Goal: Task Accomplishment & Management: Use online tool/utility

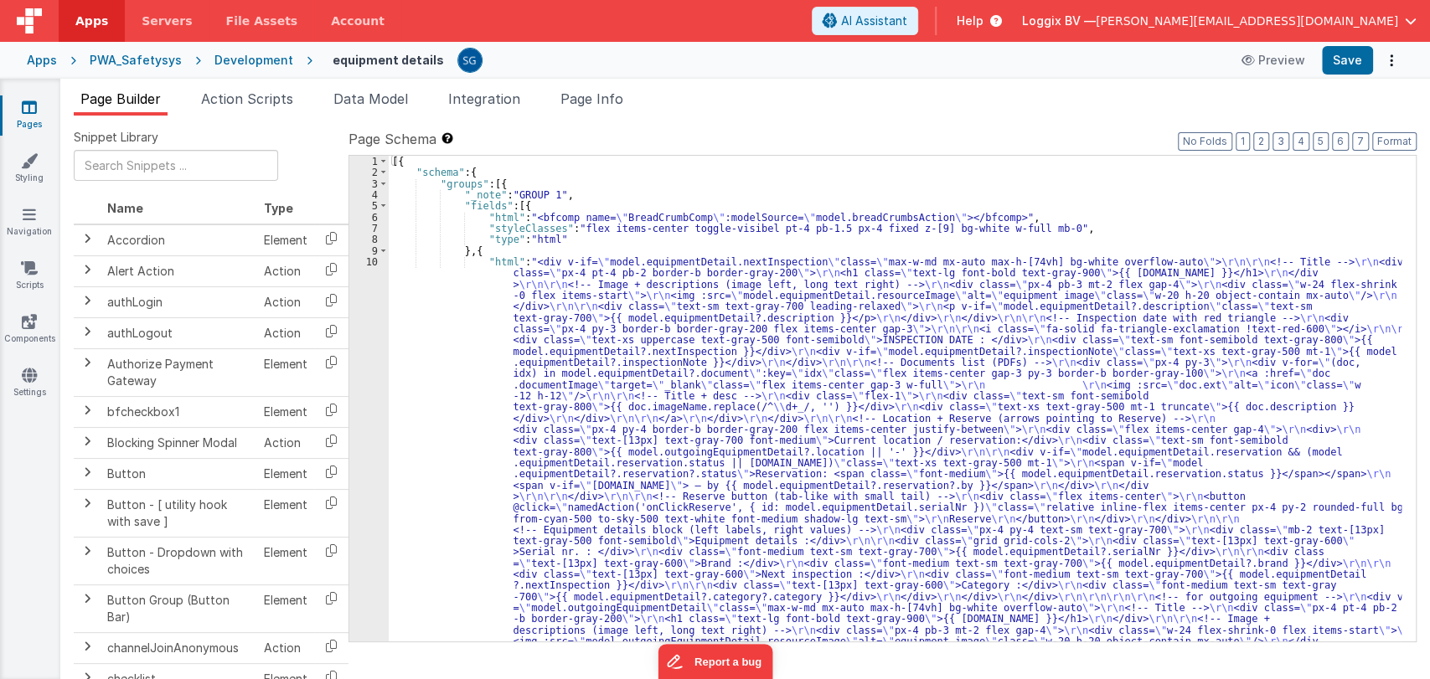
click at [29, 110] on icon at bounding box center [29, 107] width 15 height 17
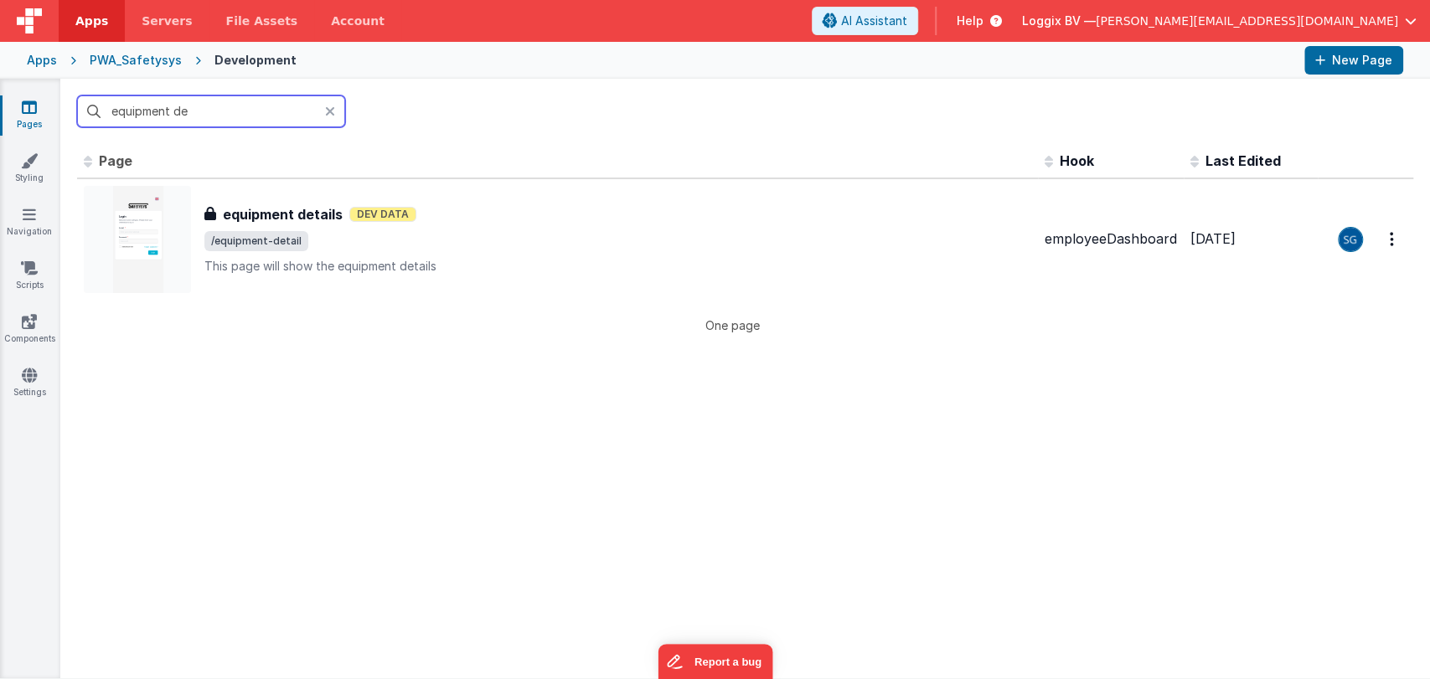
click at [242, 106] on input "equipment de" at bounding box center [211, 111] width 268 height 32
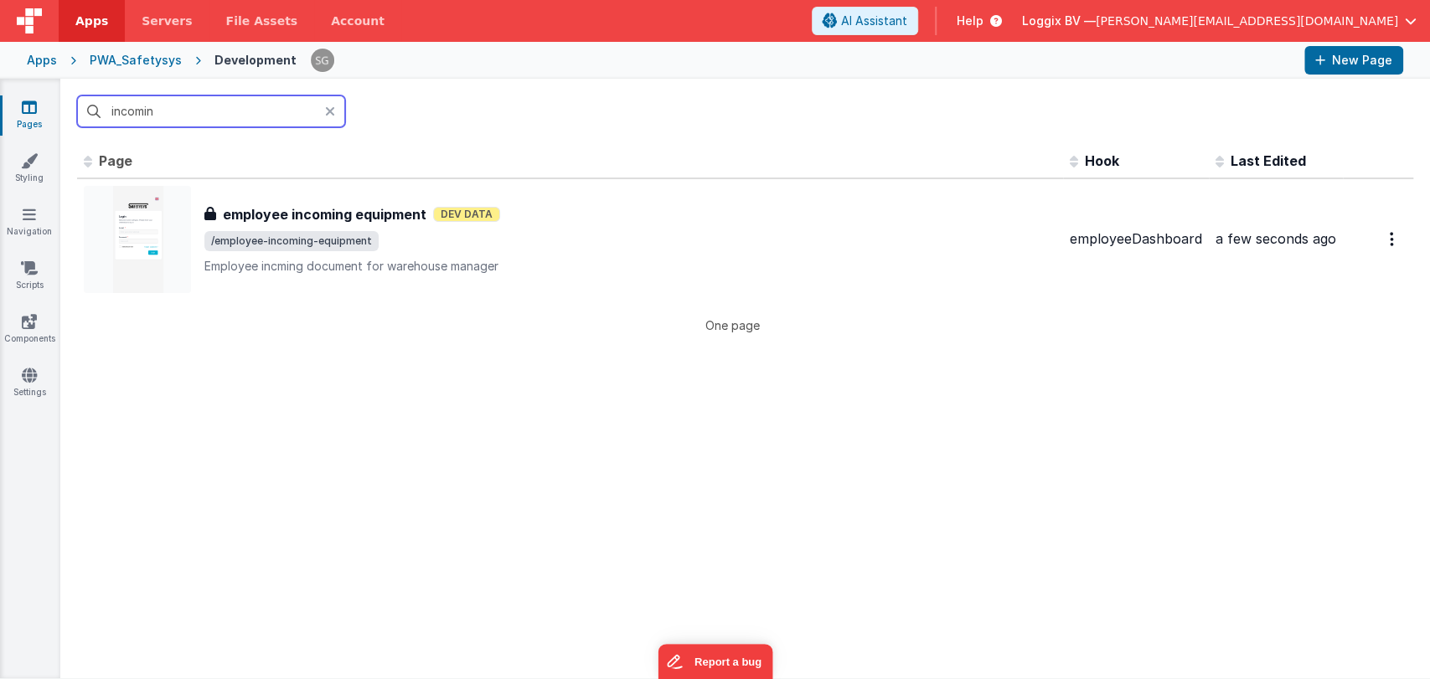
type input "incoming"
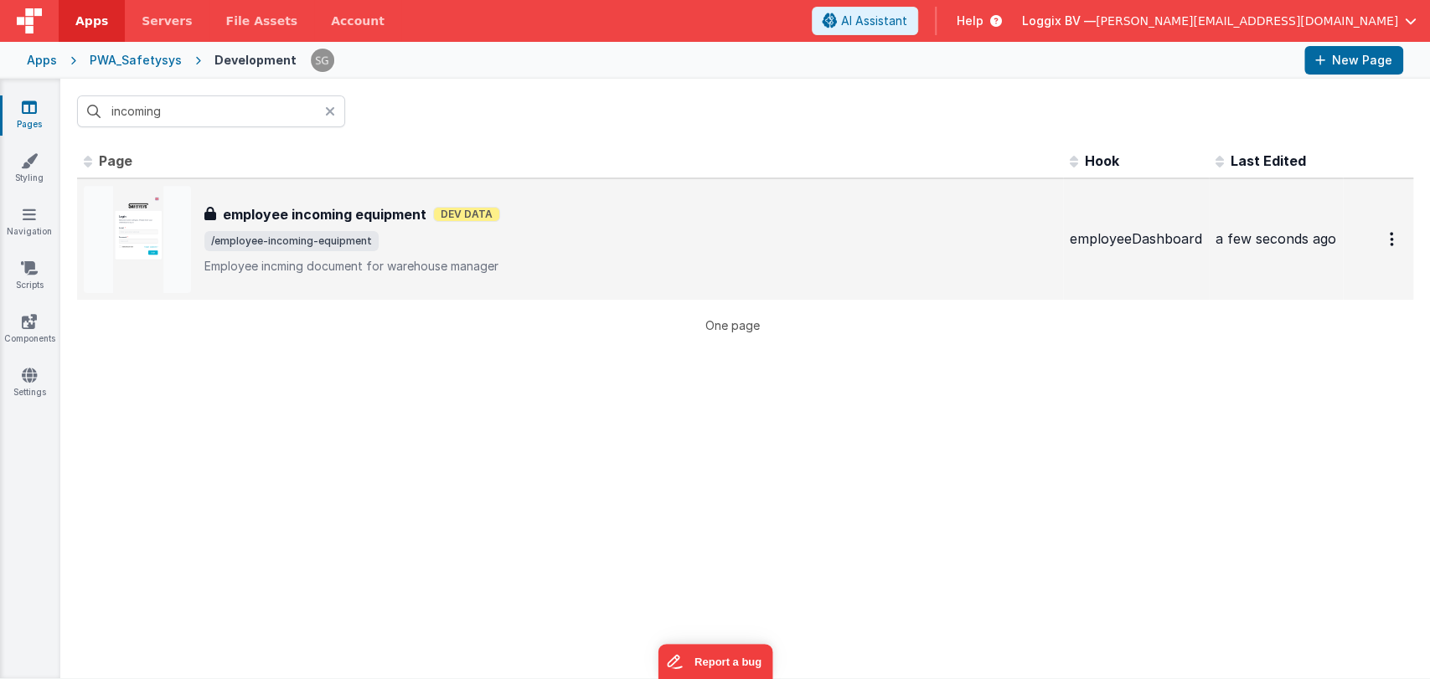
click at [323, 195] on div "employee incoming equipment employee incoming equipment Dev Data /employee-inco…" at bounding box center [570, 239] width 973 height 107
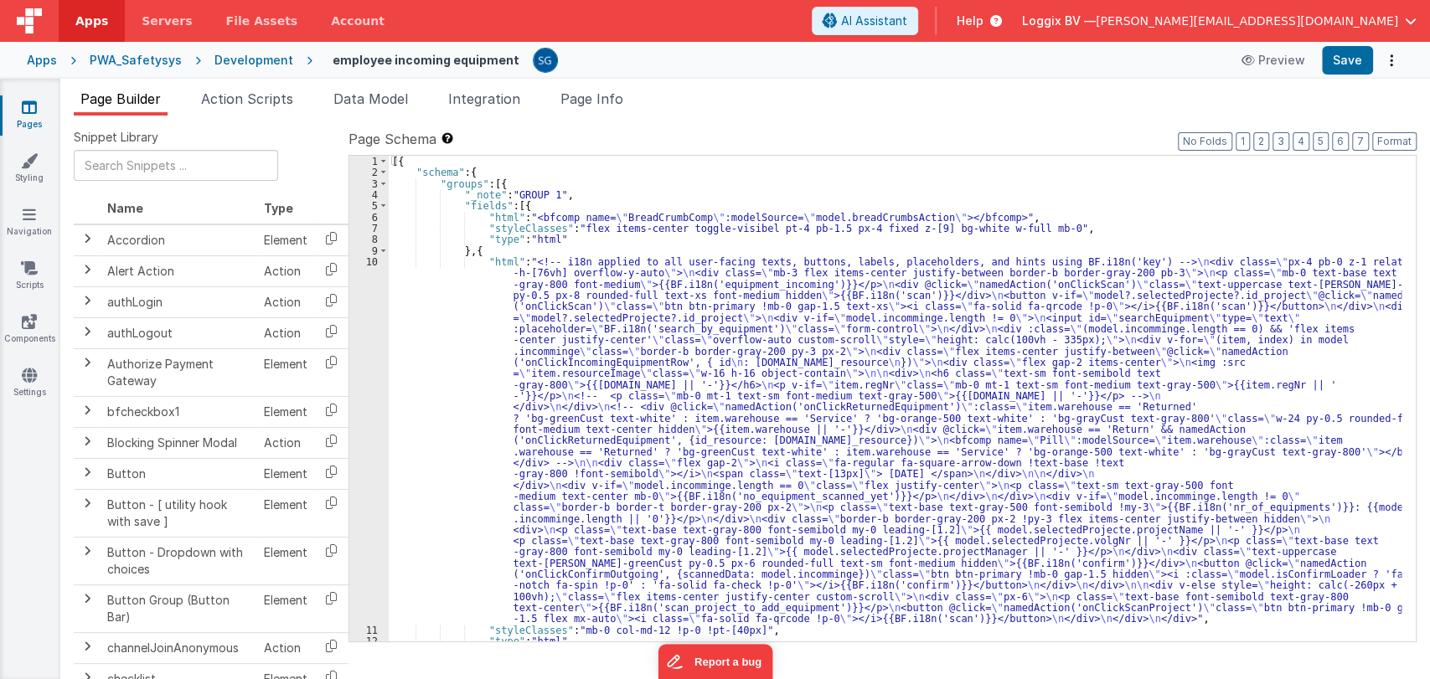
click at [469, 341] on div "[{ "schema" : { "groups" : [{ "_note" : "GROUP 1" , "fields" : [{ "html" : "<bf…" at bounding box center [895, 410] width 1013 height 508
click at [366, 258] on div "10" at bounding box center [368, 440] width 39 height 369
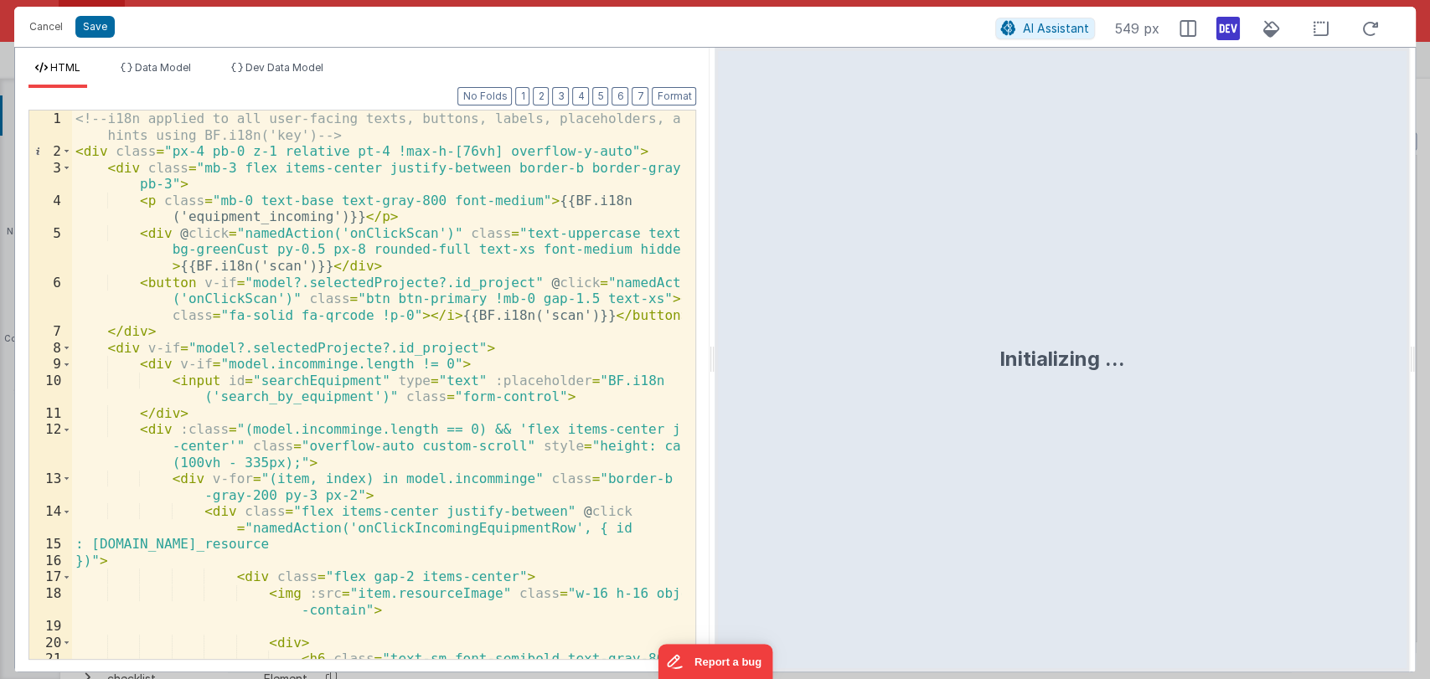
drag, startPoint x: 714, startPoint y: 364, endPoint x: 1401, endPoint y: 381, distance: 687.1
click at [1401, 381] on html "Cancel Save AI Assistant 549 px HTML Data Model Dev Data Model Format 7 6 5 4 3…" at bounding box center [715, 339] width 1430 height 679
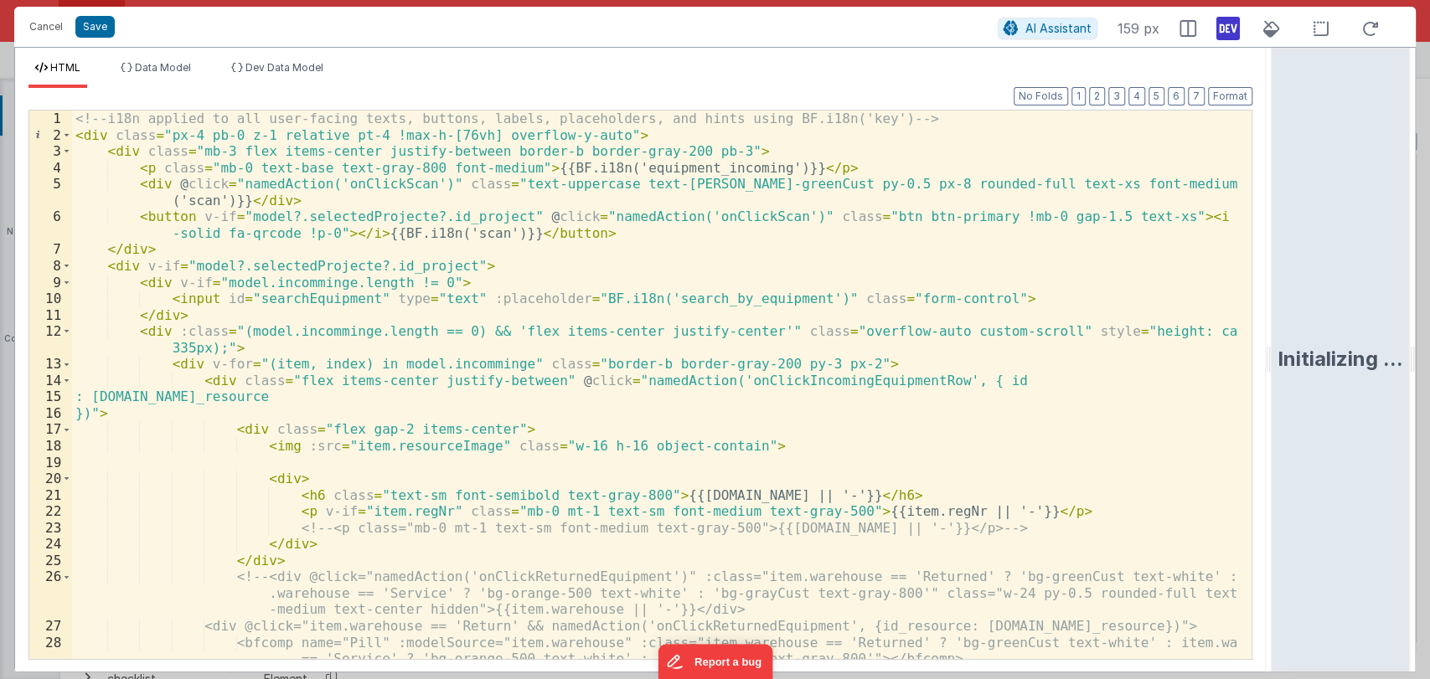
click at [845, 347] on div "<!-- i18n applied to all user-facing texts, buttons, labels, placeholders, and …" at bounding box center [654, 401] width 1165 height 581
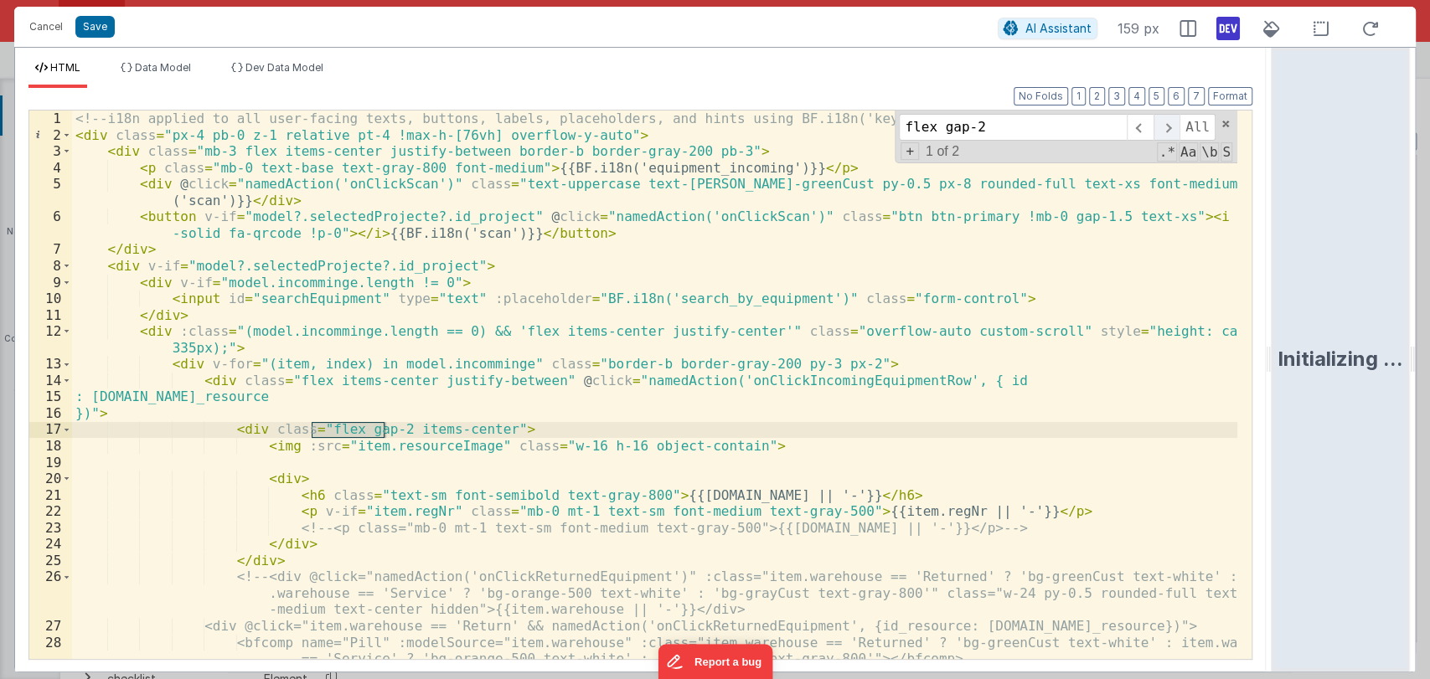
type input "flex gap-2"
click at [1175, 129] on span at bounding box center [1166, 127] width 26 height 27
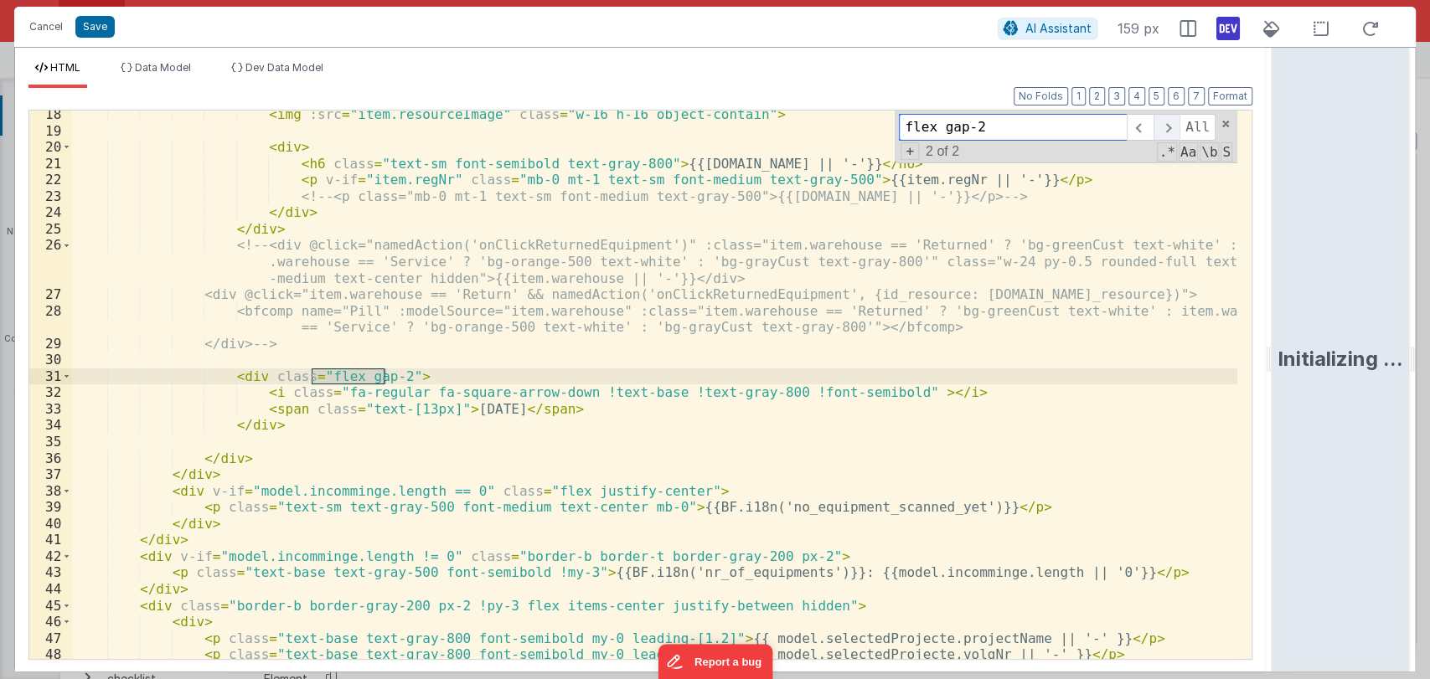
scroll to position [332, 0]
click at [392, 377] on div "< img :src = "item.resourceImage" class = "w-16 h-16 object-contain" > < div > …" at bounding box center [654, 396] width 1165 height 581
click at [100, 23] on button "Save" at bounding box center [94, 27] width 39 height 22
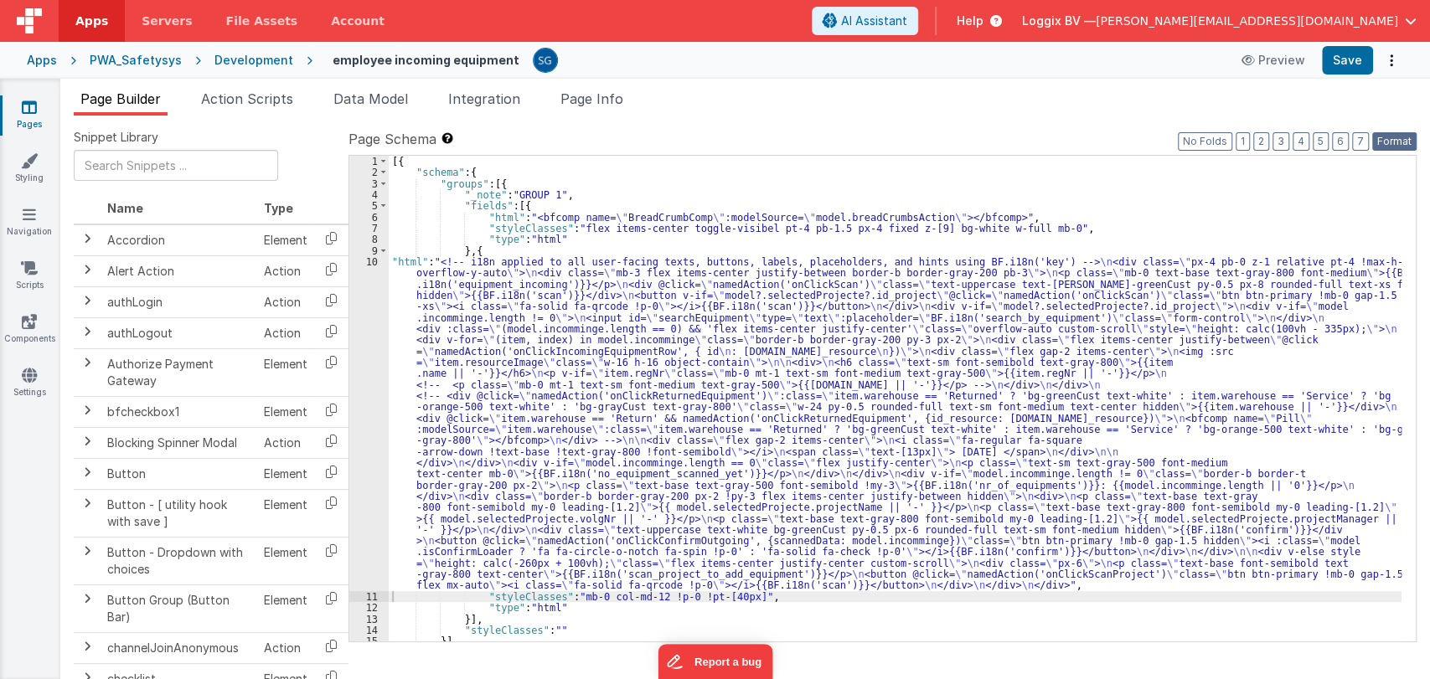
click at [1400, 141] on button "Format" at bounding box center [1394, 141] width 44 height 18
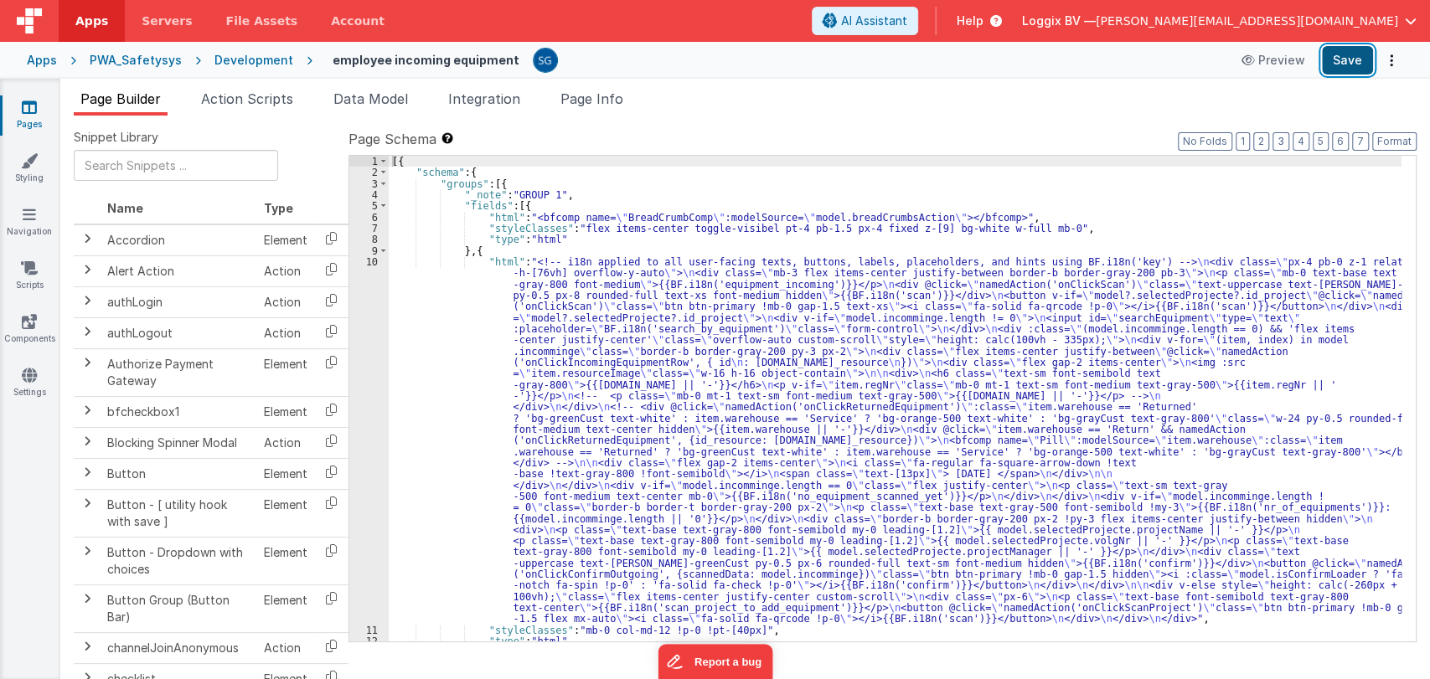
click at [1338, 62] on button "Save" at bounding box center [1347, 60] width 51 height 28
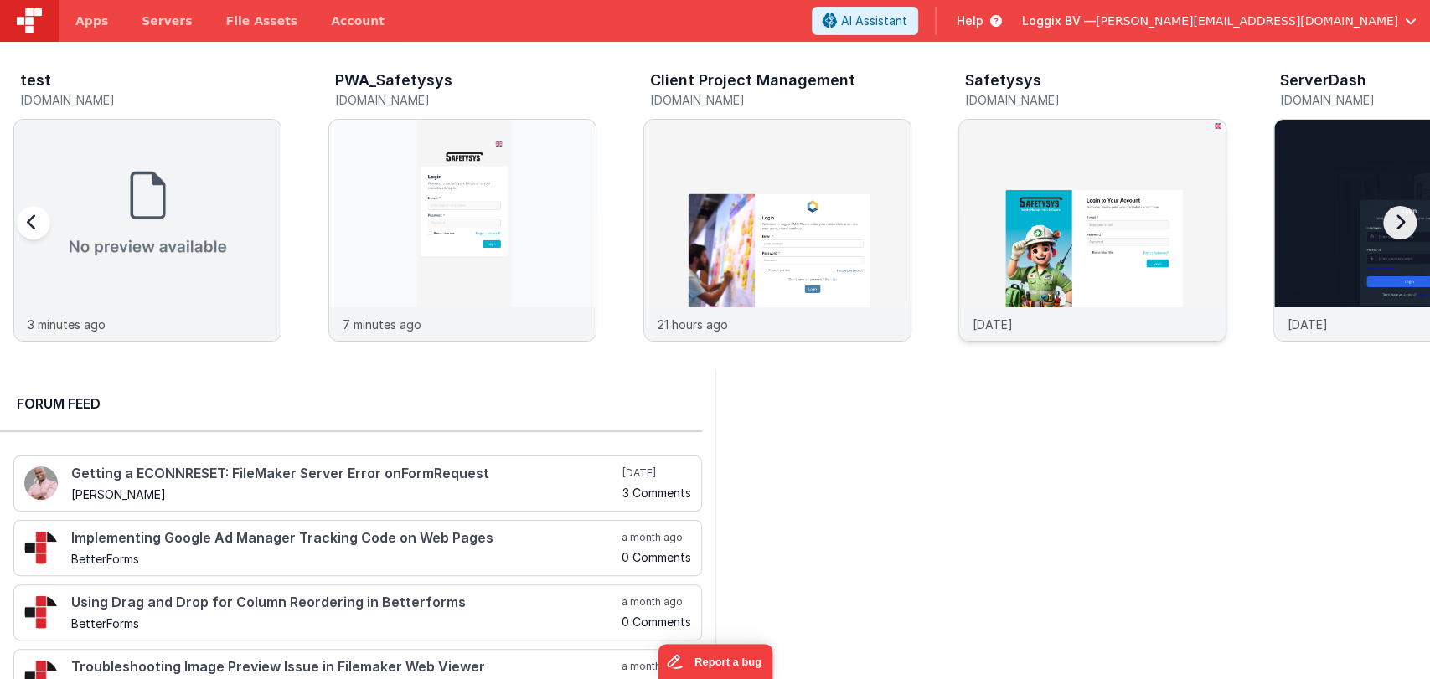
click at [1066, 215] on img at bounding box center [1092, 253] width 266 height 266
click at [360, 226] on div at bounding box center [462, 214] width 266 height 188
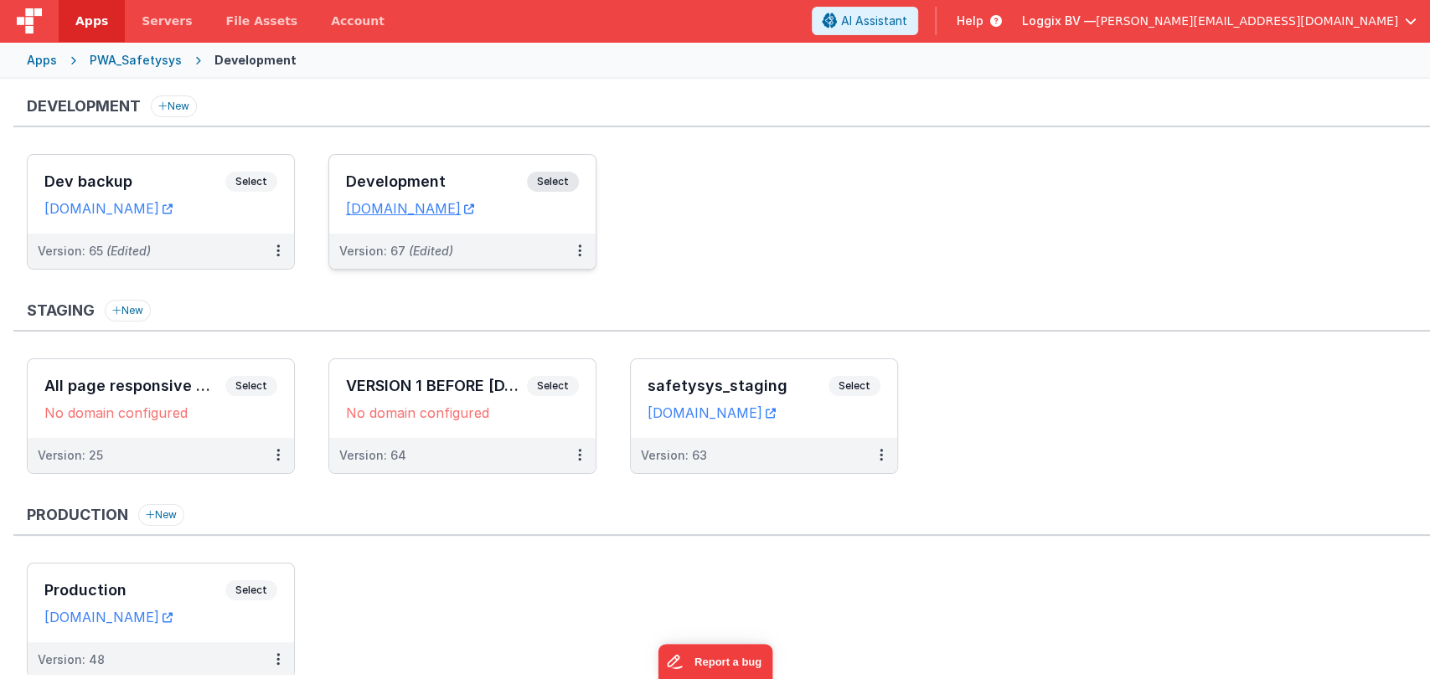
click at [407, 173] on h3 "Development" at bounding box center [436, 181] width 181 height 17
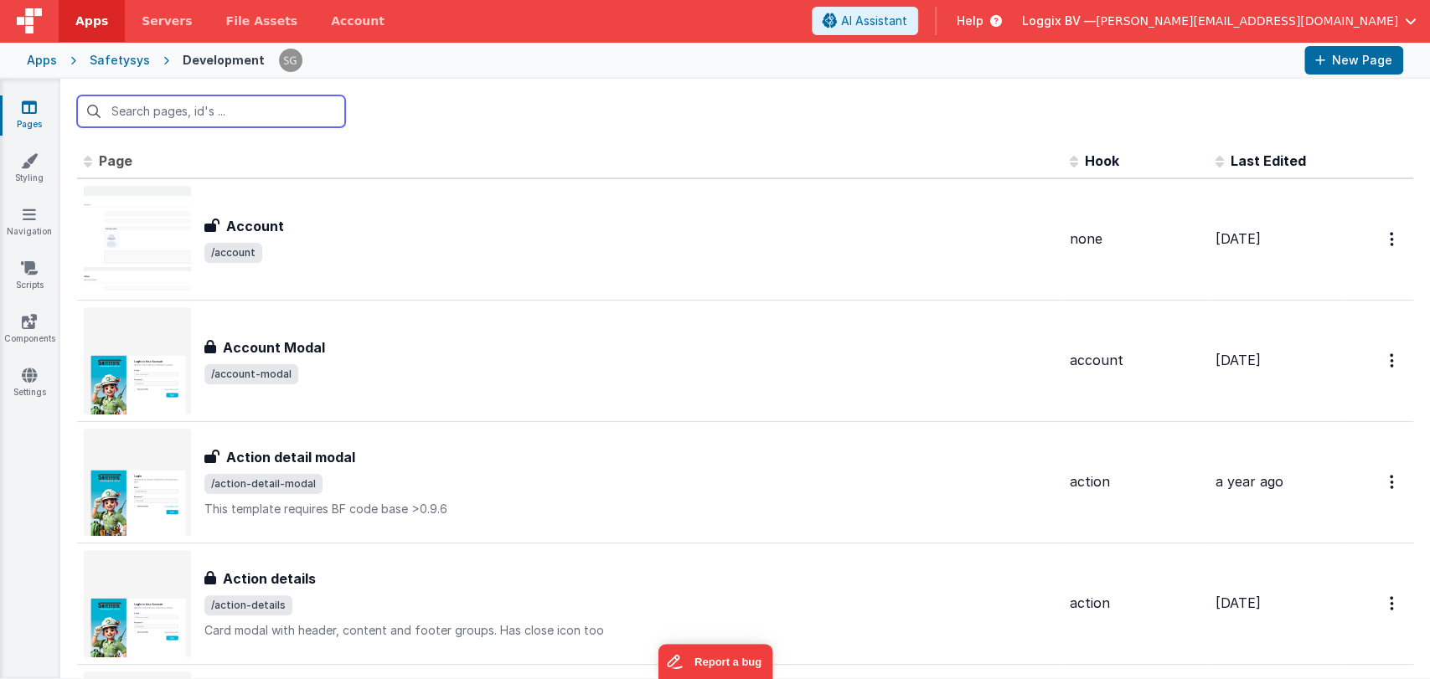
click at [219, 109] on input "text" at bounding box center [211, 111] width 268 height 32
click at [23, 261] on icon at bounding box center [29, 268] width 17 height 17
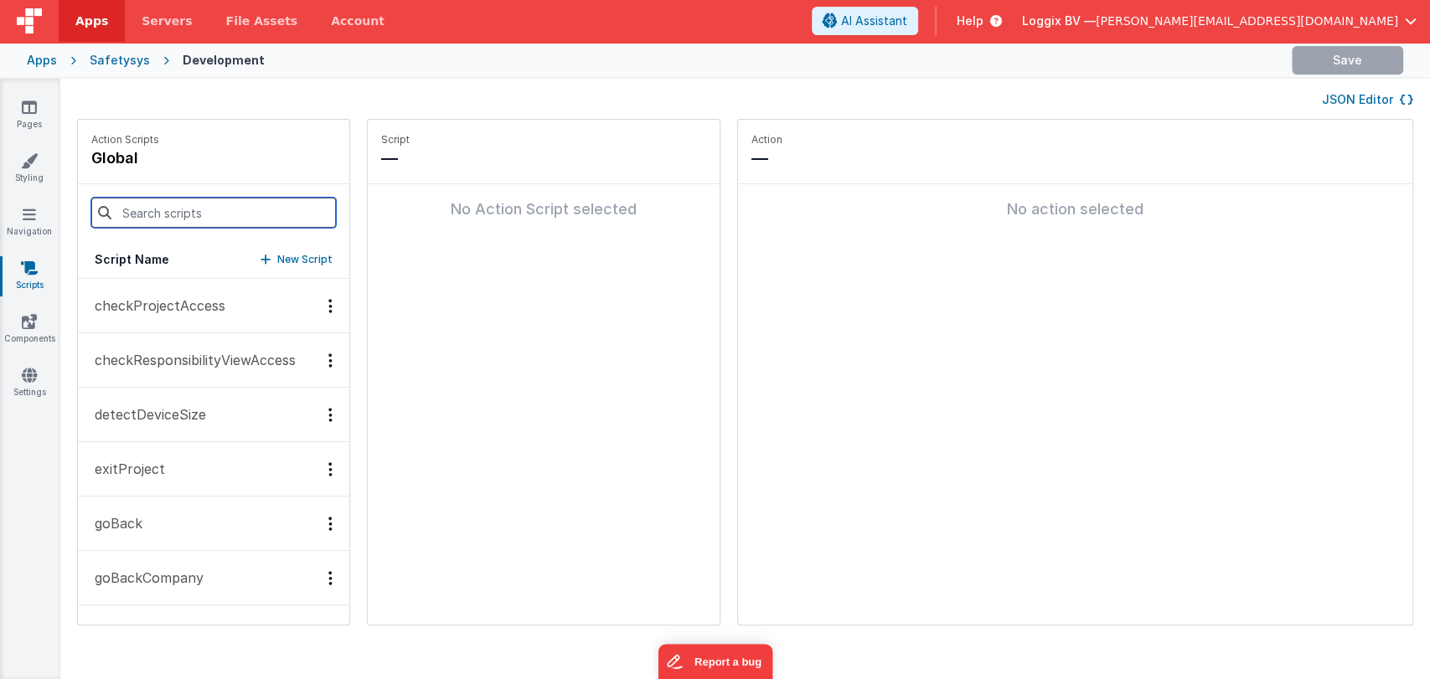
click at [141, 210] on input at bounding box center [213, 213] width 245 height 30
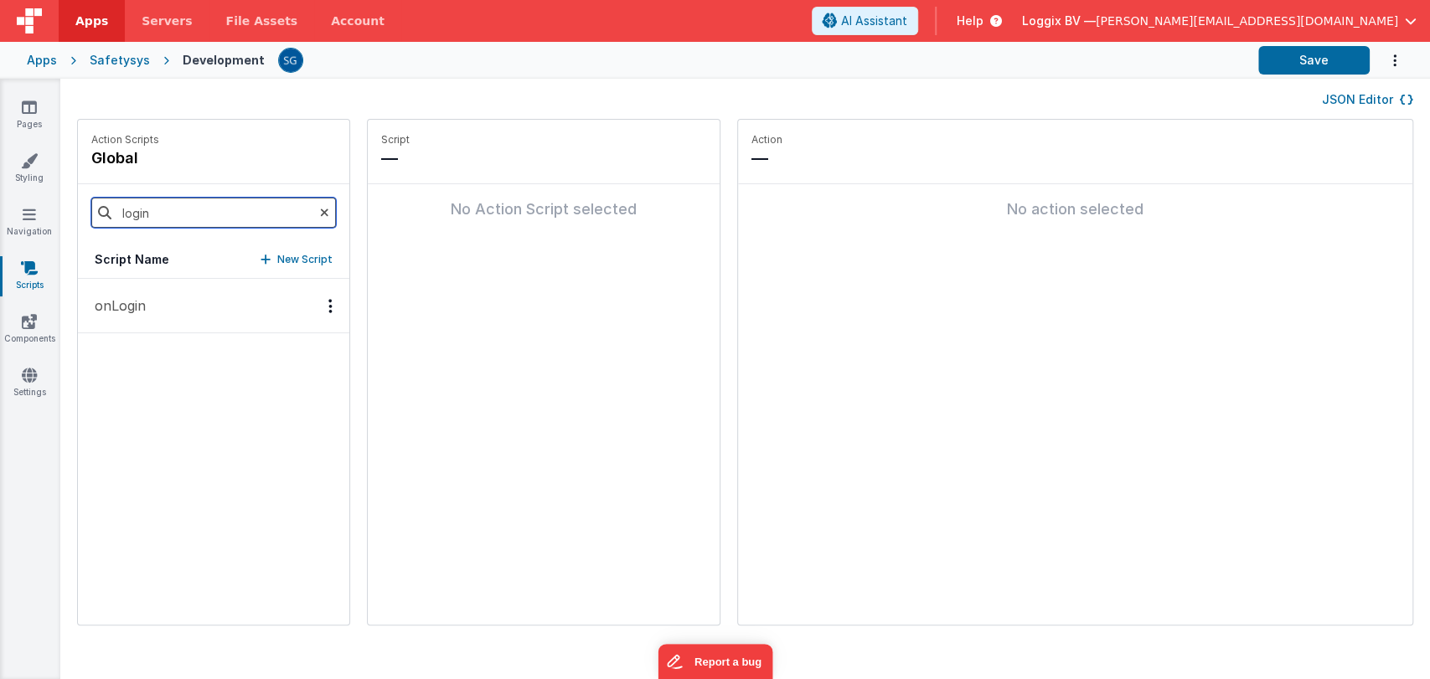
type input "login"
click at [116, 315] on p "onLogin" at bounding box center [115, 306] width 61 height 20
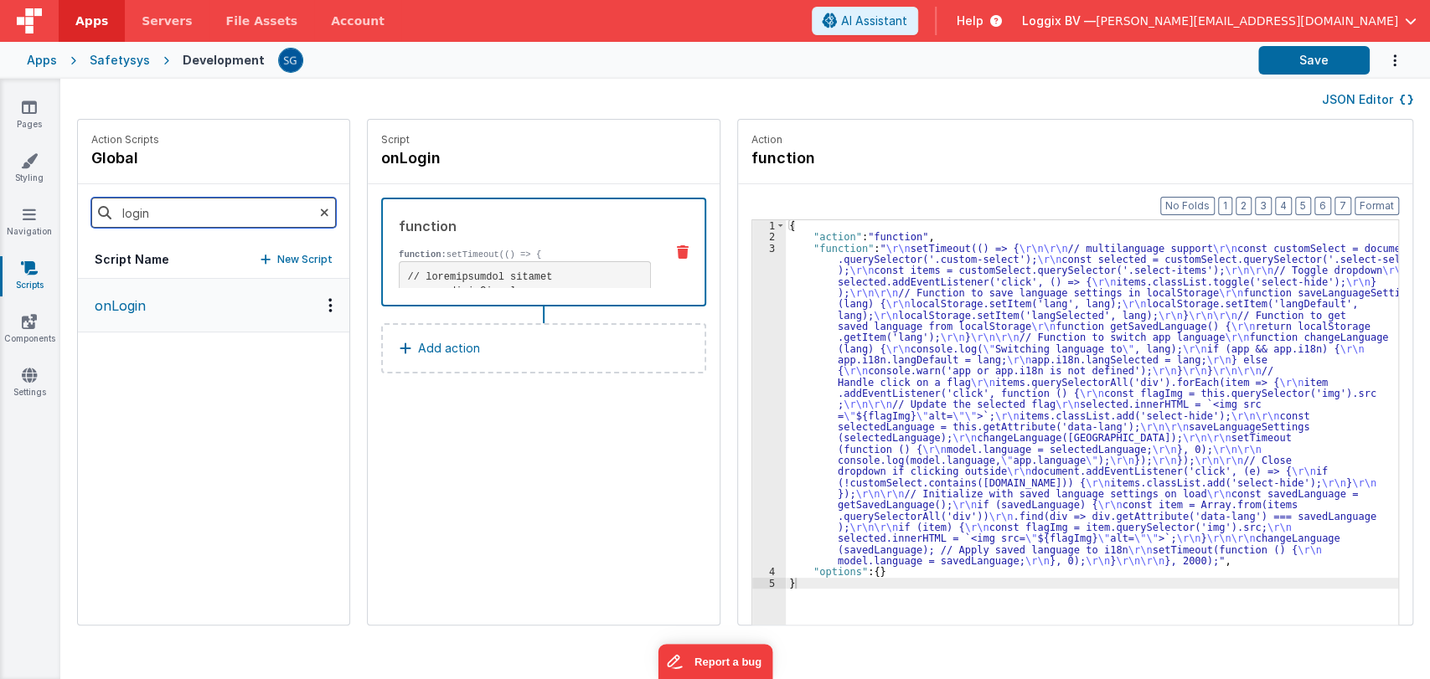
click at [230, 198] on input "login" at bounding box center [213, 213] width 245 height 30
type input "onapp"
click at [106, 310] on p "onAppLoad" at bounding box center [127, 306] width 84 height 20
